Goal: Information Seeking & Learning: Find specific fact

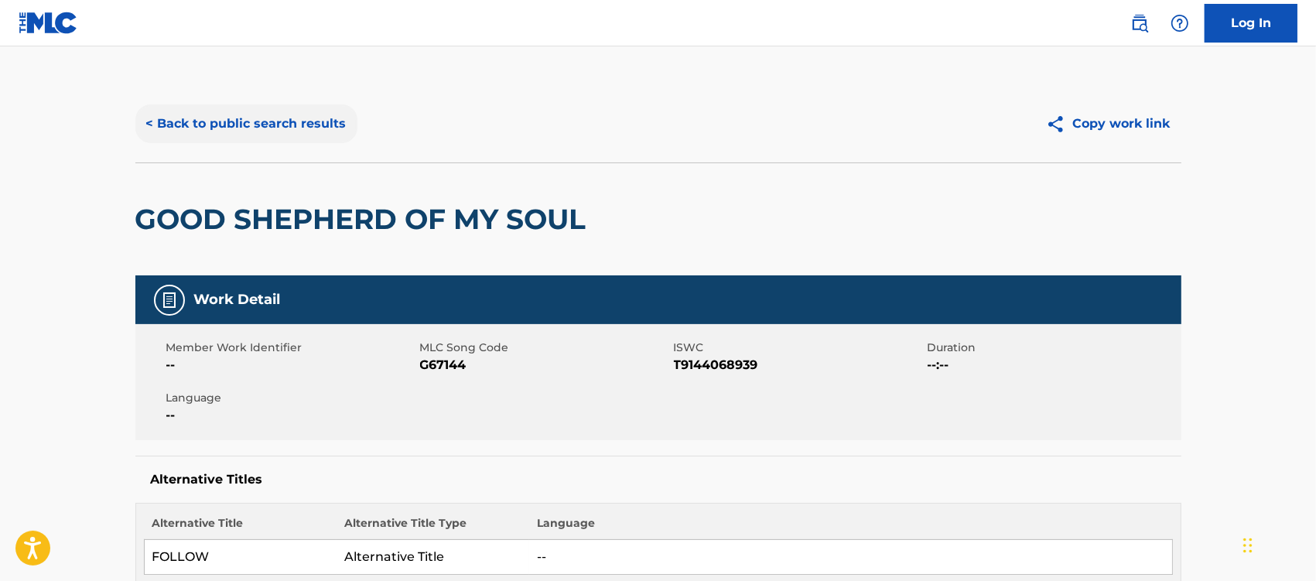
click at [219, 120] on button "< Back to public search results" at bounding box center [246, 123] width 222 height 39
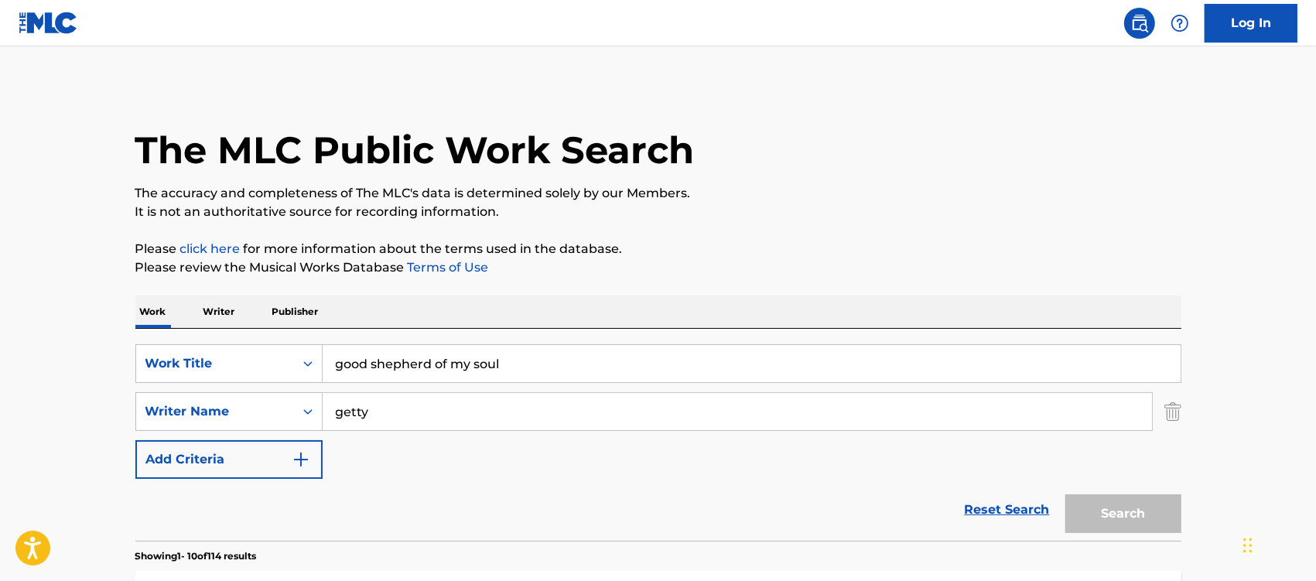
scroll to position [290, 0]
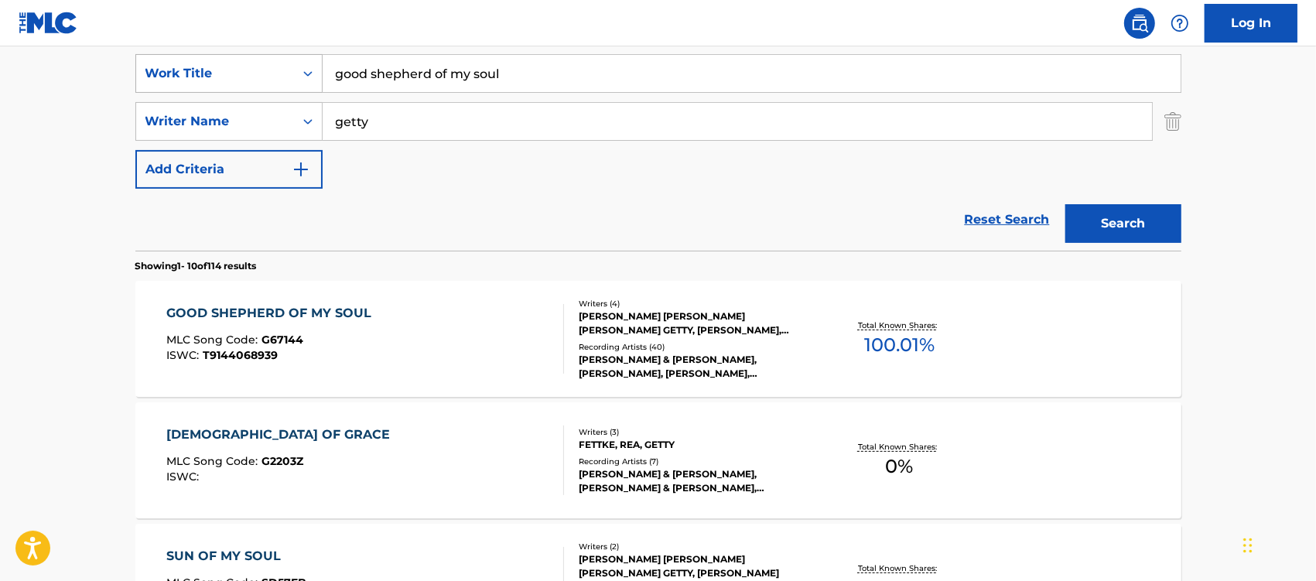
drag, startPoint x: 524, startPoint y: 77, endPoint x: 315, endPoint y: 81, distance: 208.9
click at [315, 81] on div "SearchWithCriteriaebea3e65-70ec-4ca9-862d-584efe0ddc20 Work Title good shepherd…" at bounding box center [658, 73] width 1046 height 39
type input "praise is yours"
type input "[PERSON_NAME]"
click at [1065, 204] on button "Search" at bounding box center [1123, 223] width 116 height 39
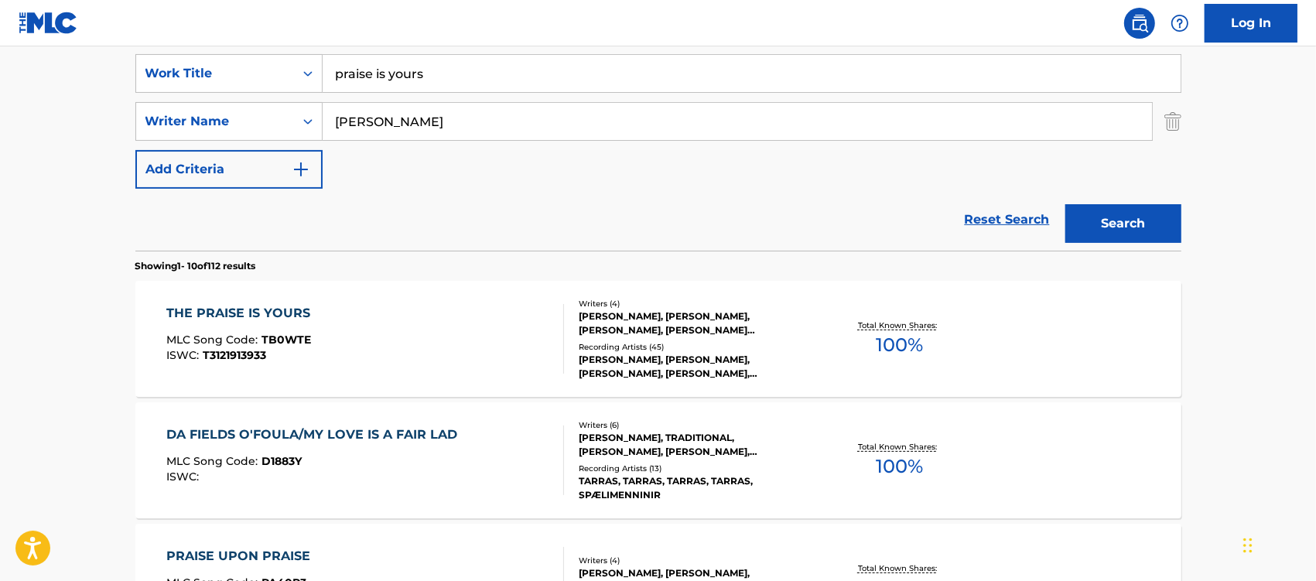
click at [244, 315] on div "THE PRAISE IS YOURS" at bounding box center [242, 313] width 152 height 19
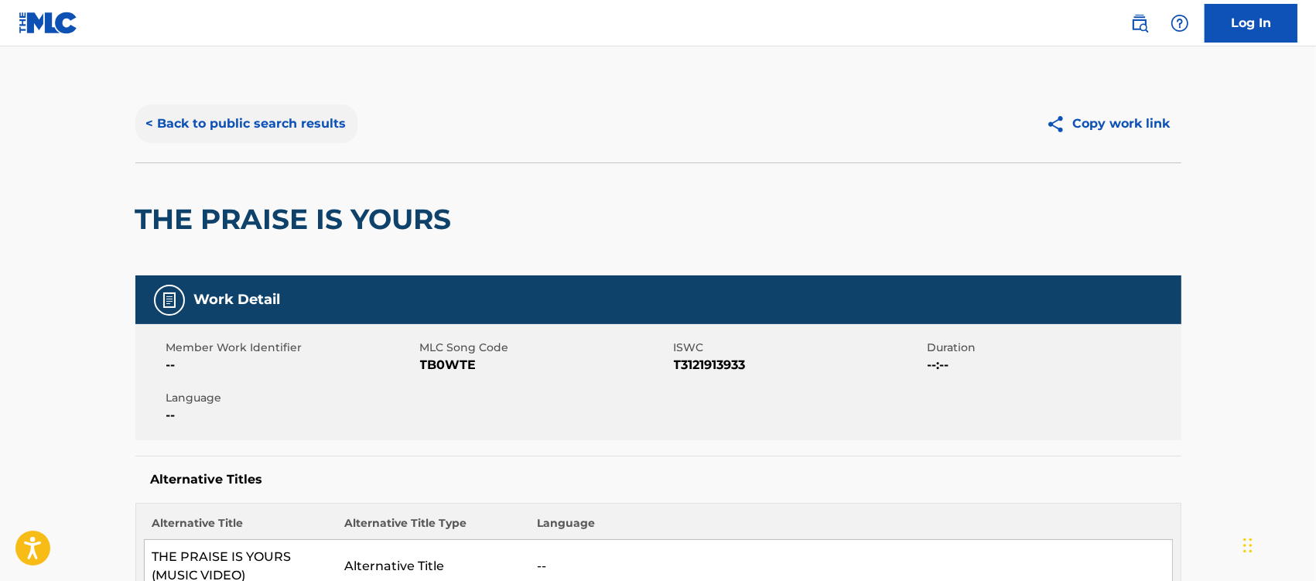
drag, startPoint x: 300, startPoint y: 117, endPoint x: 309, endPoint y: 125, distance: 12.6
click at [302, 117] on button "< Back to public search results" at bounding box center [246, 123] width 222 height 39
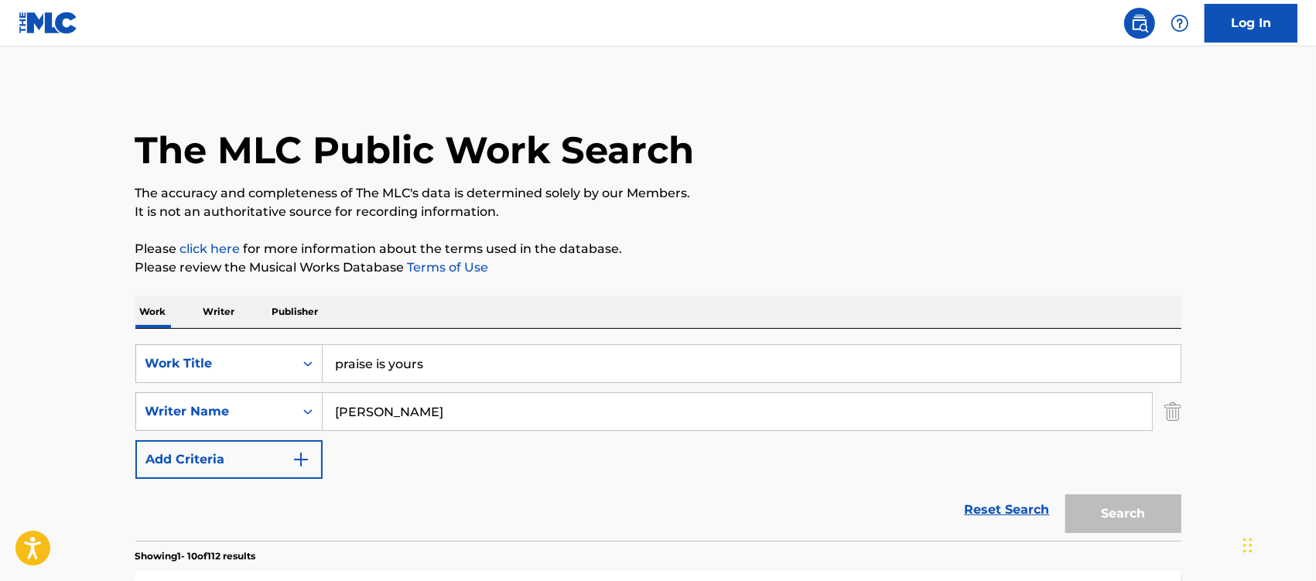
scroll to position [290, 0]
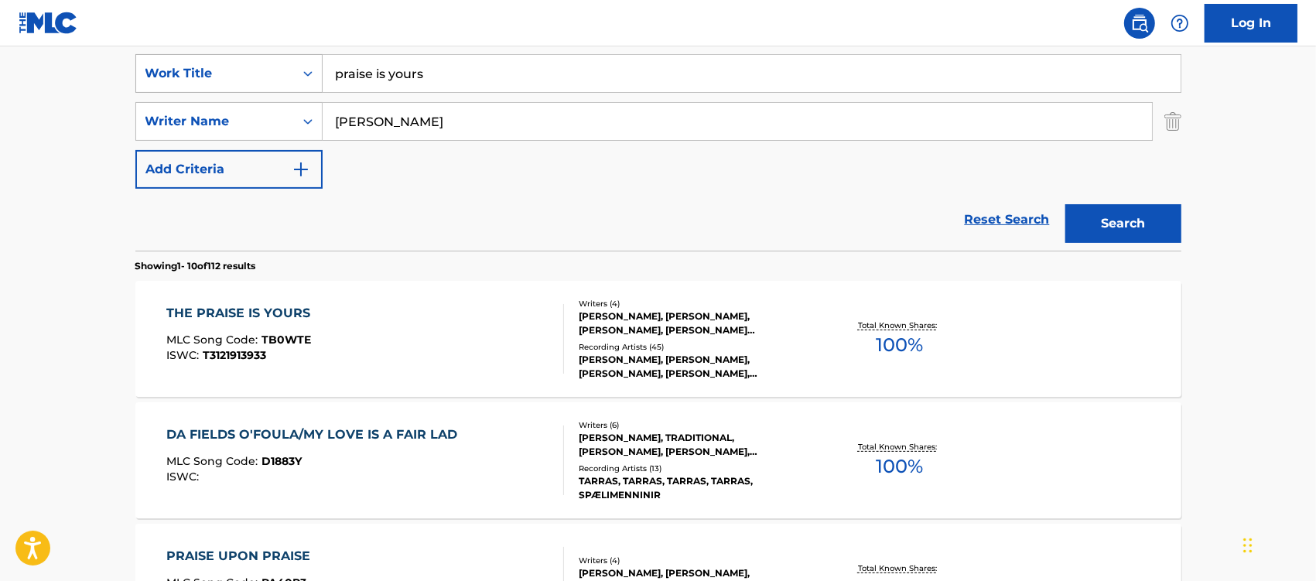
drag, startPoint x: 458, startPoint y: 87, endPoint x: 222, endPoint y: 87, distance: 235.9
click at [222, 87] on div "SearchWithCriteriaebea3e65-70ec-4ca9-862d-584efe0ddc20 Work Title praise is you…" at bounding box center [658, 73] width 1046 height 39
type input "how to save a life"
type input "slade"
click at [1065, 204] on button "Search" at bounding box center [1123, 223] width 116 height 39
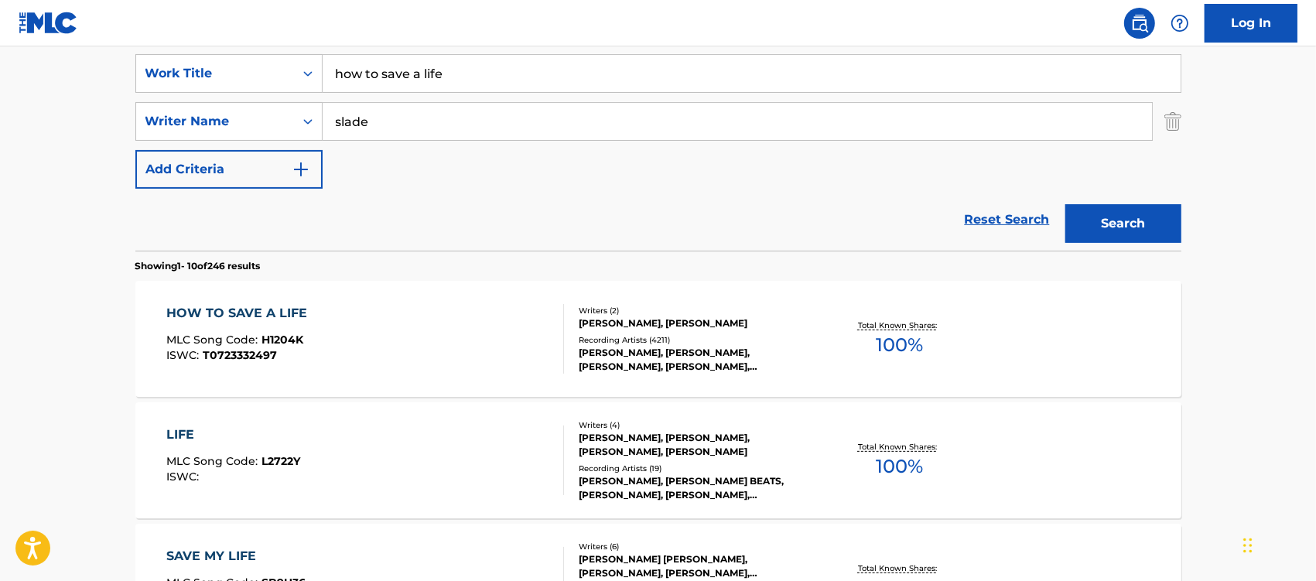
click at [260, 312] on div "HOW TO SAVE A LIFE" at bounding box center [240, 313] width 149 height 19
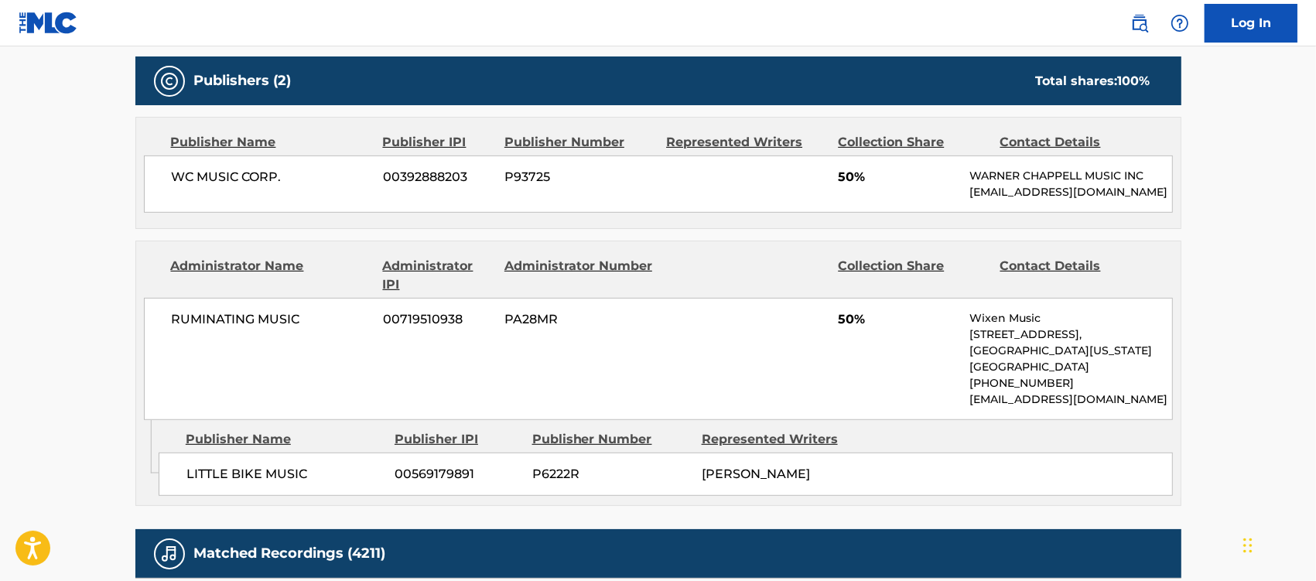
scroll to position [774, 0]
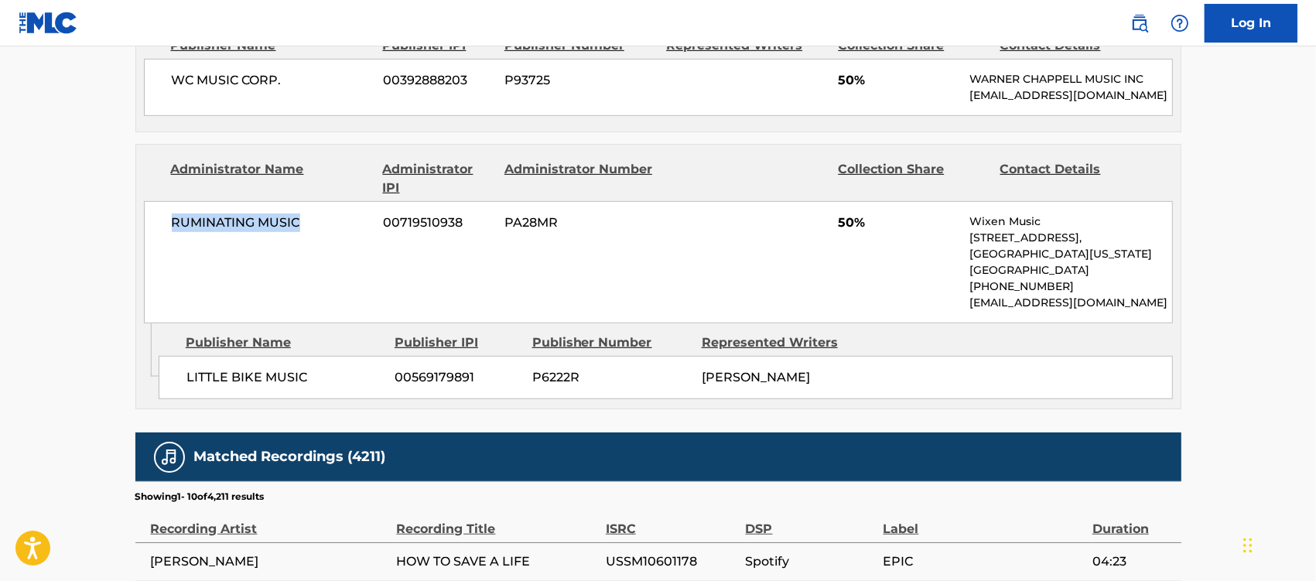
drag, startPoint x: 306, startPoint y: 249, endPoint x: 159, endPoint y: 248, distance: 147.0
click at [159, 248] on div "RUMINATING MUSIC 00719510938 PA28MR 50% Wixen Music [STREET_ADDRESS][US_STATE] …" at bounding box center [658, 262] width 1029 height 122
copy span "RUMINATING MUSIC"
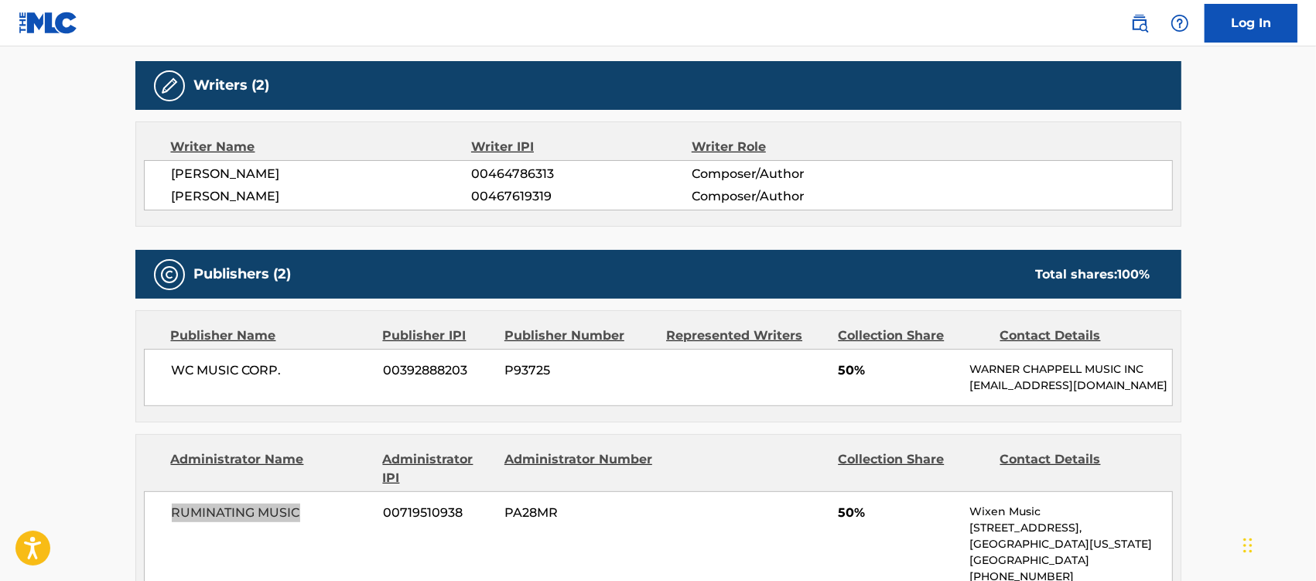
scroll to position [580, 0]
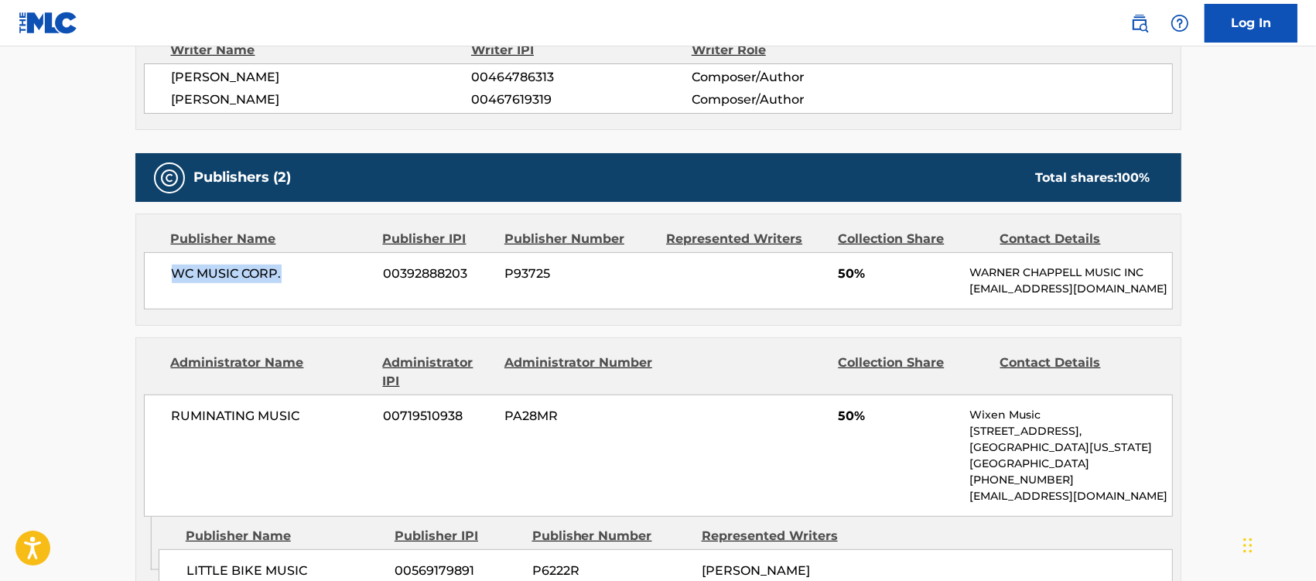
drag, startPoint x: 285, startPoint y: 280, endPoint x: 168, endPoint y: 280, distance: 116.8
click at [168, 280] on div "WC MUSIC CORP. 00392888203 P93725 50% [PERSON_NAME] MUSIC INC [EMAIL_ADDRESS][D…" at bounding box center [658, 280] width 1029 height 57
copy span "WC MUSIC CORP."
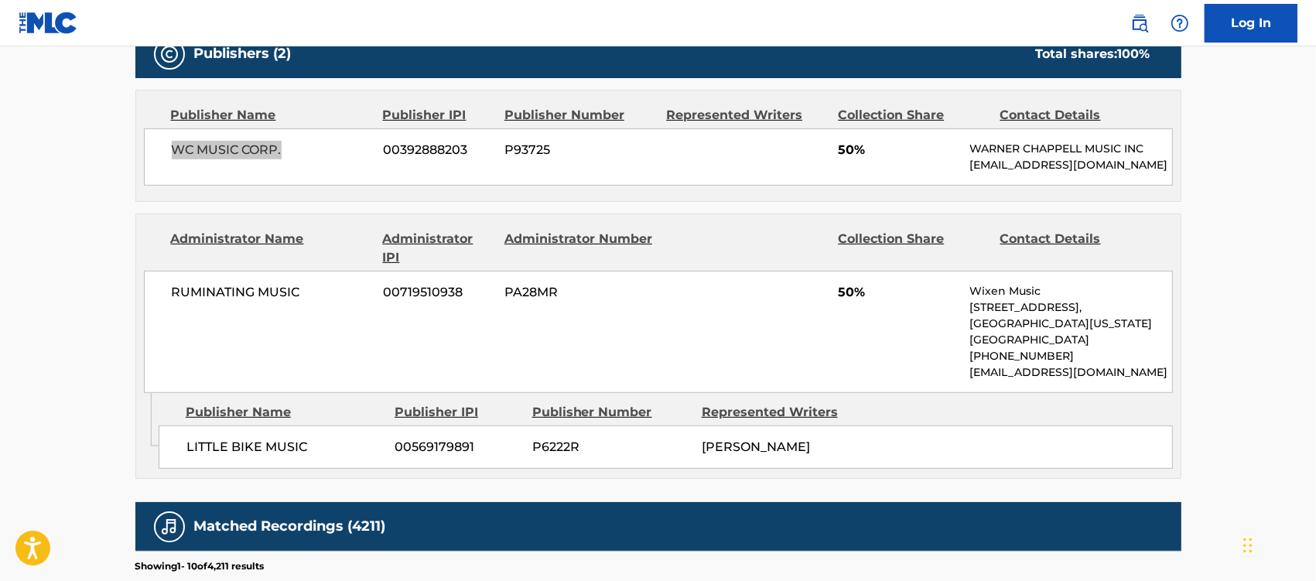
scroll to position [677, 0]
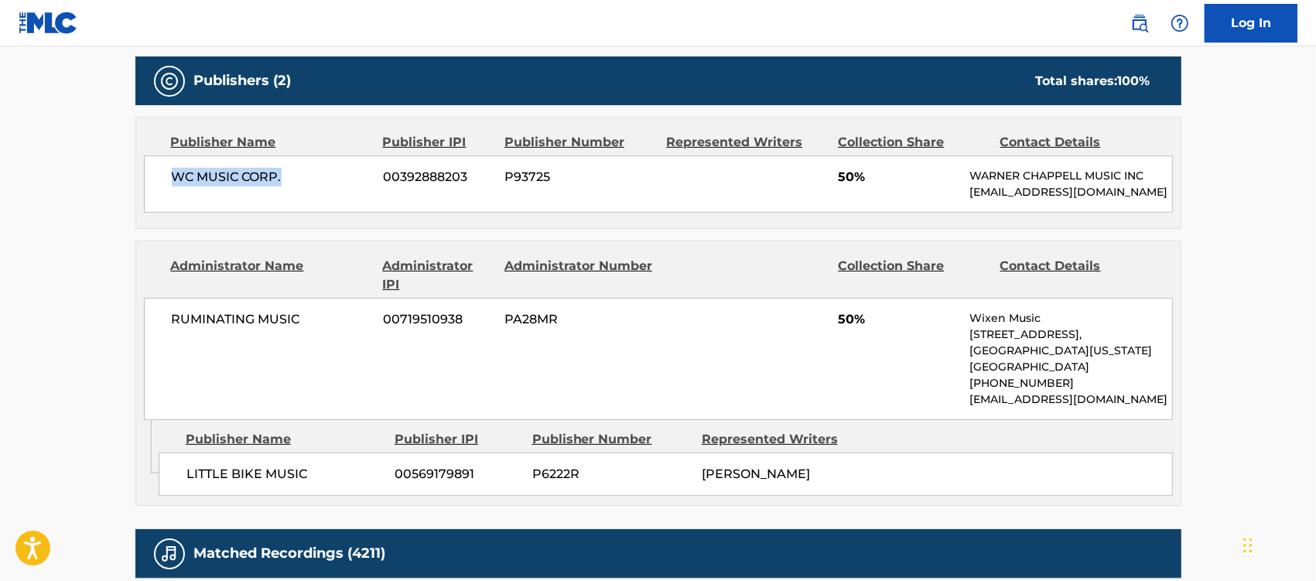
copy span "WC MUSIC CORP."
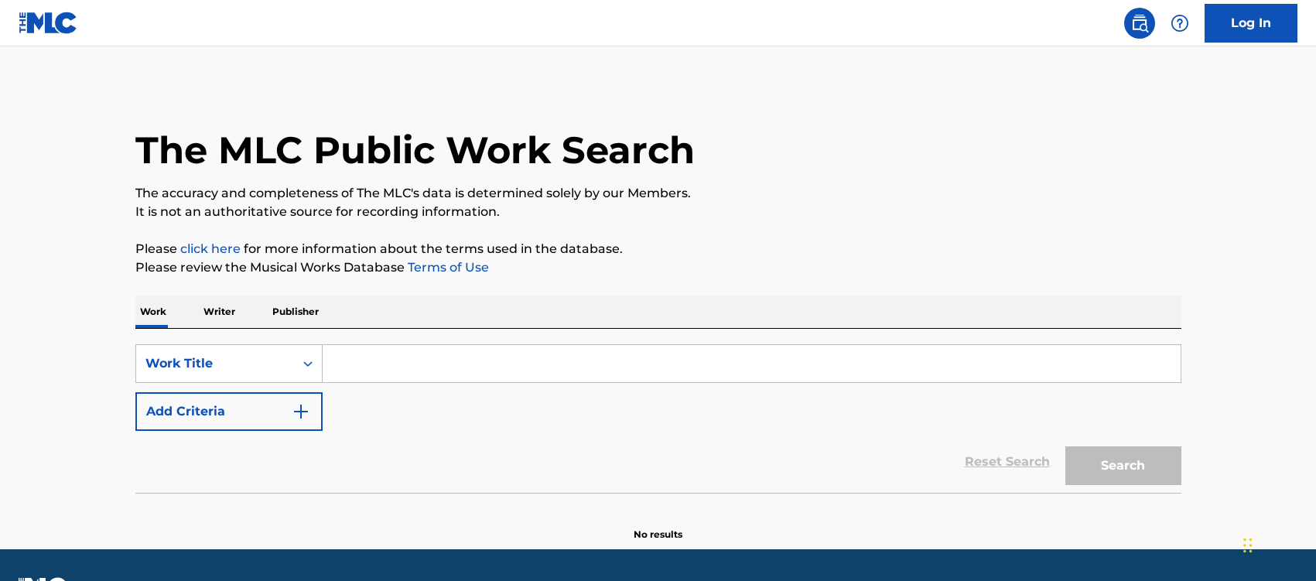
click at [422, 362] on input "Search Form" at bounding box center [752, 363] width 858 height 37
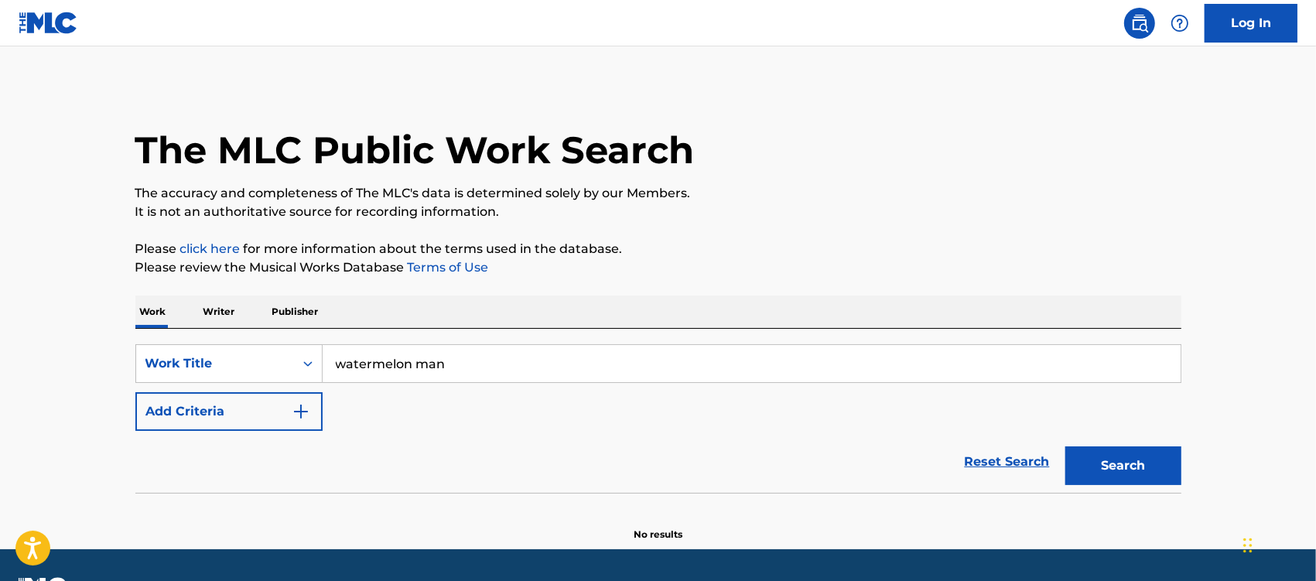
type input "watermelon man"
drag, startPoint x: 286, startPoint y: 414, endPoint x: 299, endPoint y: 412, distance: 13.2
click at [289, 412] on button "Add Criteria" at bounding box center [228, 411] width 187 height 39
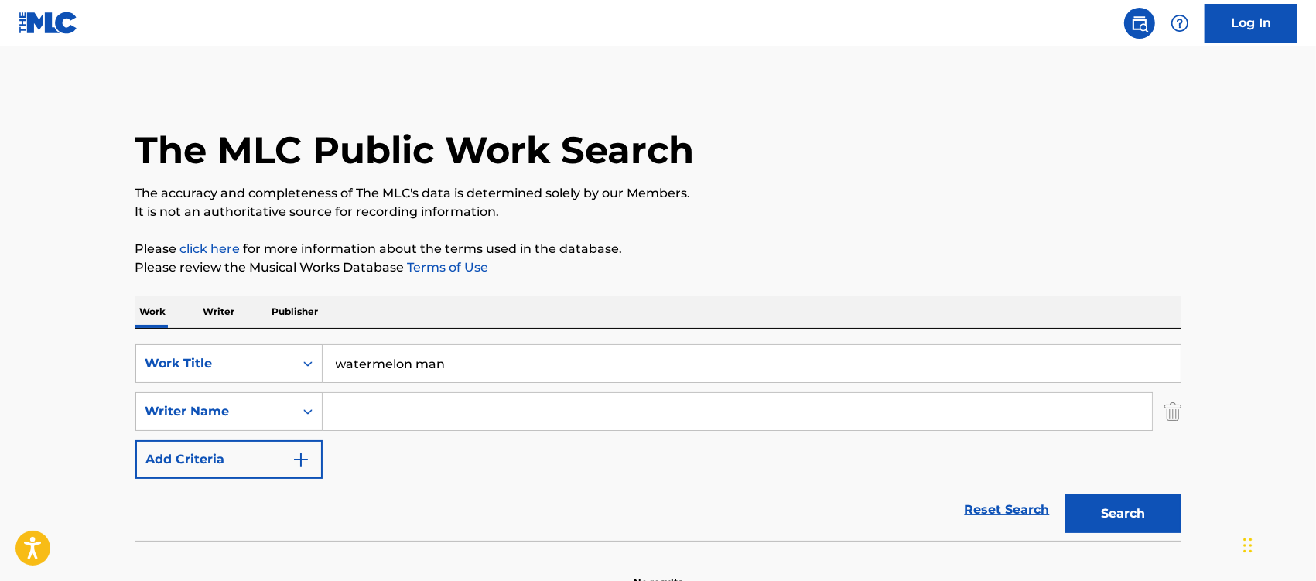
click at [378, 408] on input "Search Form" at bounding box center [737, 411] width 829 height 37
type input "hancock"
click at [1065, 494] on button "Search" at bounding box center [1123, 513] width 116 height 39
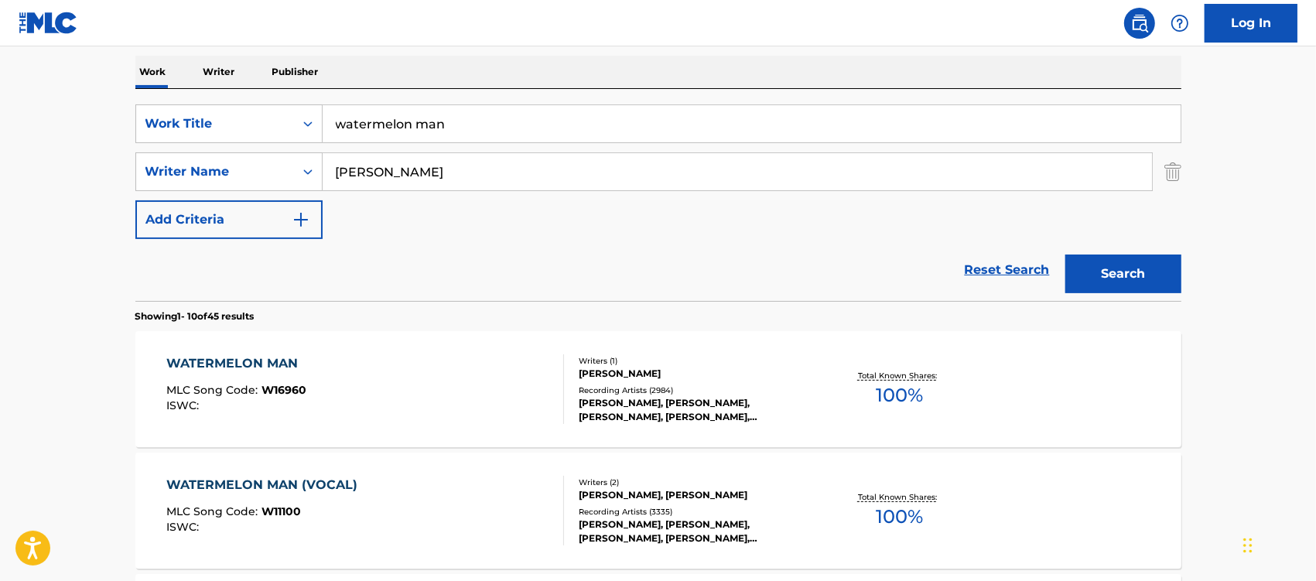
scroll to position [387, 0]
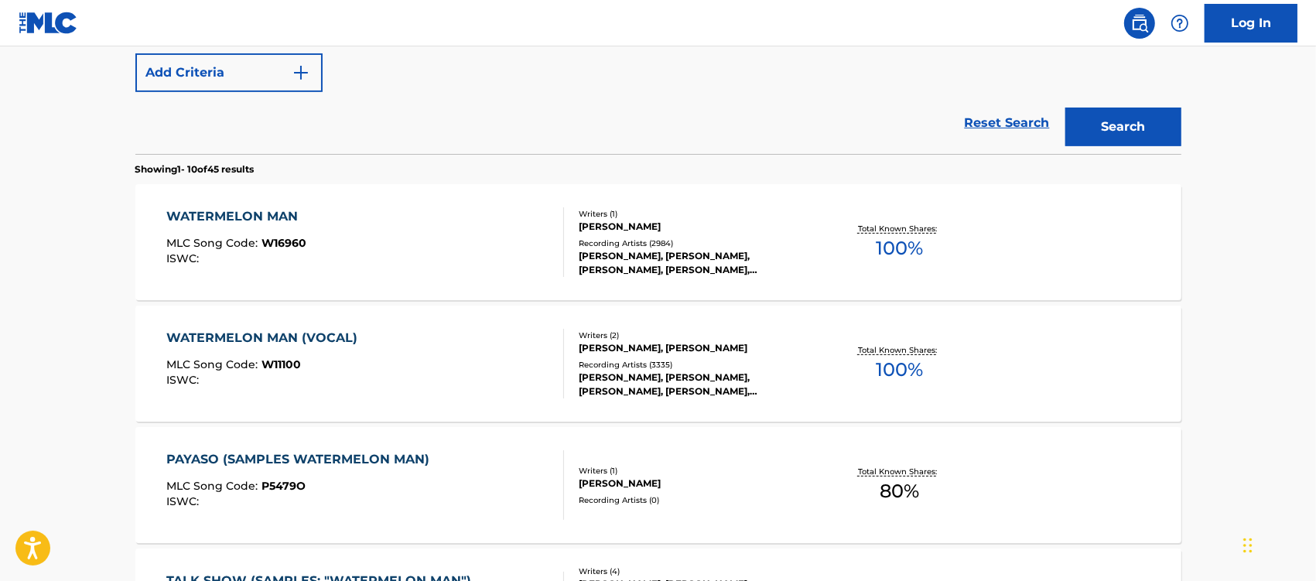
click at [256, 207] on div "WATERMELON MAN" at bounding box center [236, 216] width 140 height 19
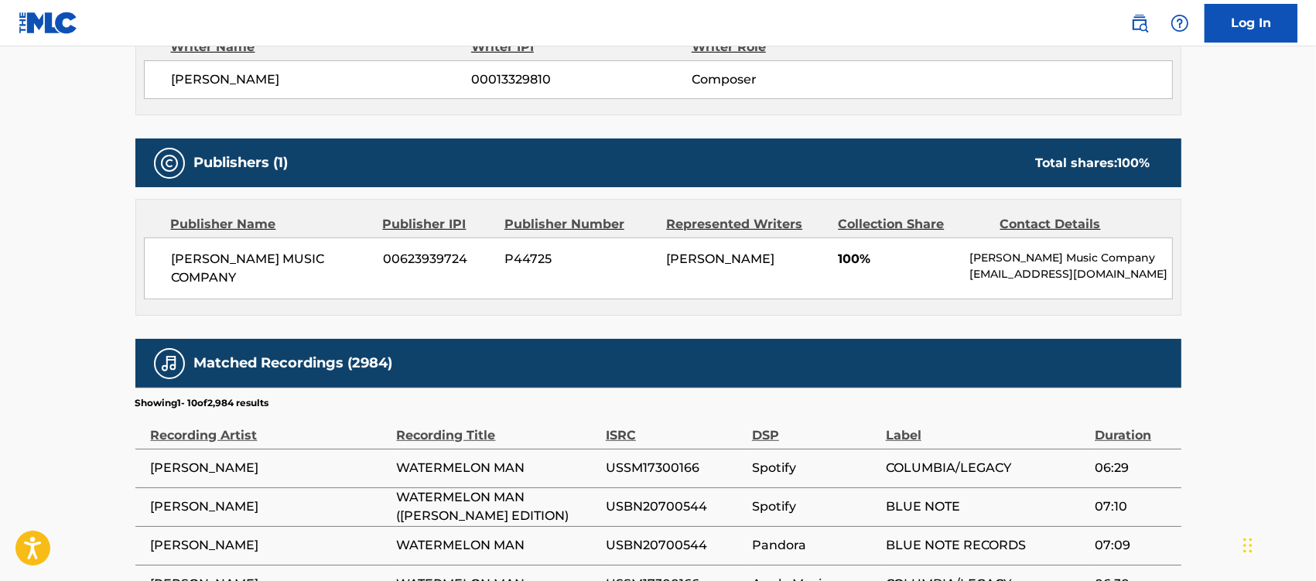
scroll to position [677, 0]
